Goal: Transaction & Acquisition: Subscribe to service/newsletter

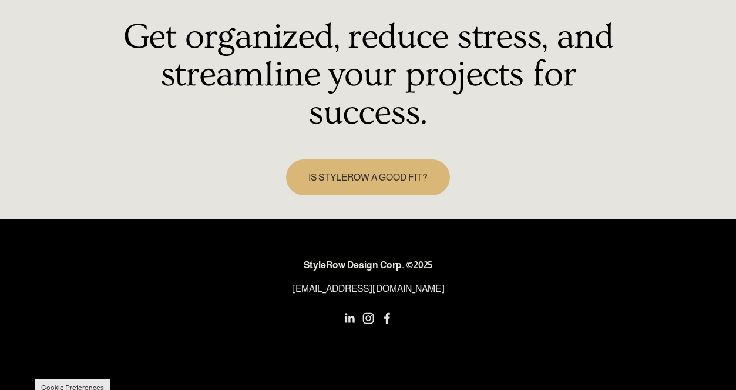
scroll to position [1646, 0]
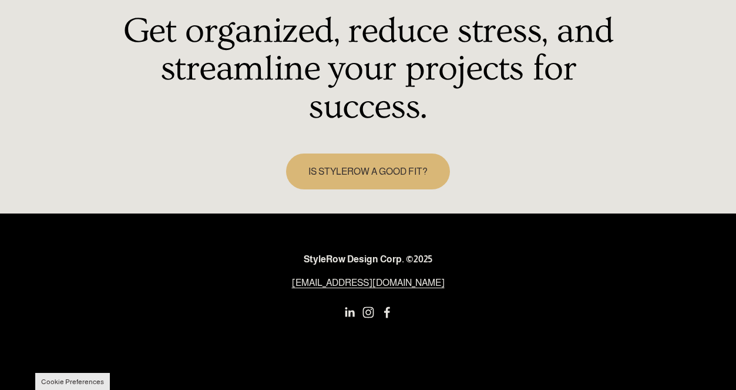
click at [326, 179] on link "IS STYLEROW A GOOD FIT?" at bounding box center [368, 171] width 165 height 36
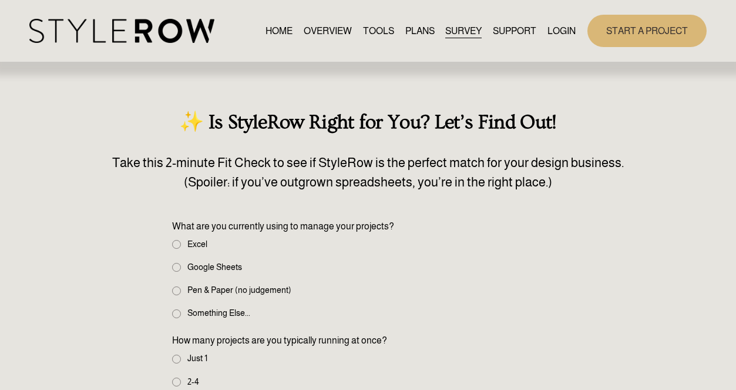
click at [121, 21] on img at bounding box center [121, 31] width 185 height 24
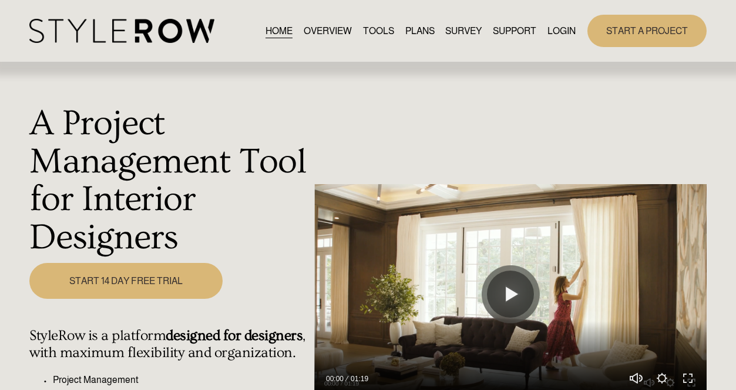
click at [155, 288] on link "START 14 DAY FREE TRIAL" at bounding box center [125, 281] width 193 height 36
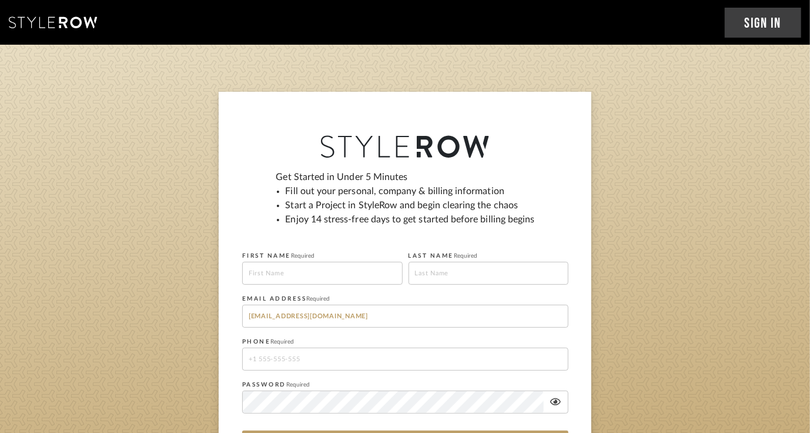
click at [247, 79] on section "Get Started in Under 5 Minutes Fill out your personal, company & billing inform…" at bounding box center [405, 299] width 810 height 508
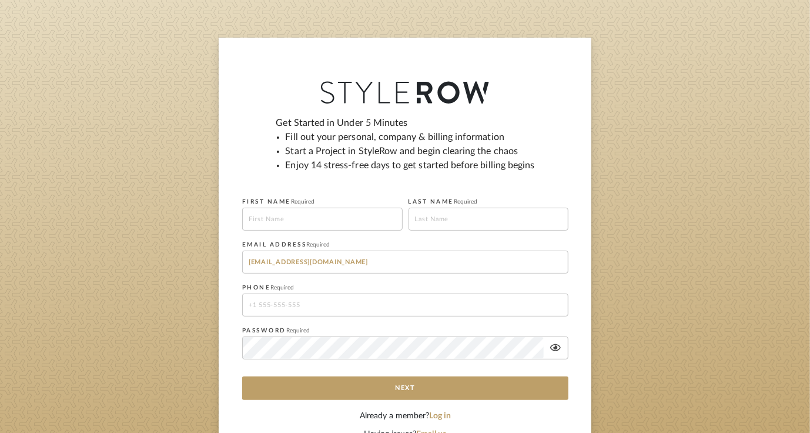
click at [276, 217] on input at bounding box center [322, 218] width 160 height 23
type input "Tyla test ignore"
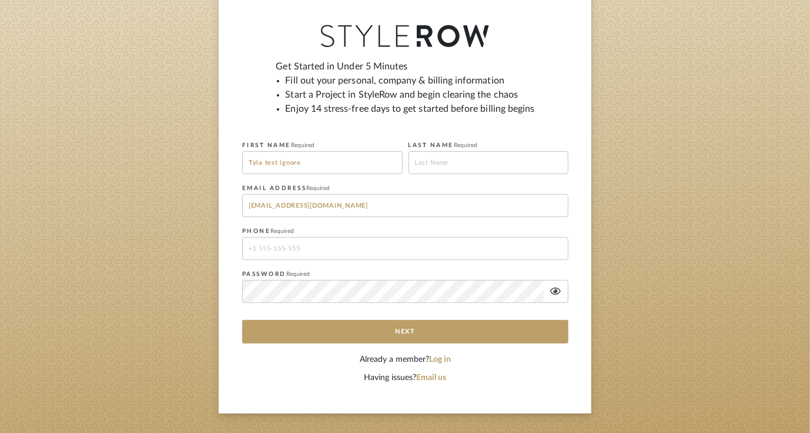
scroll to position [108, 0]
